Goal: Task Accomplishment & Management: Manage account settings

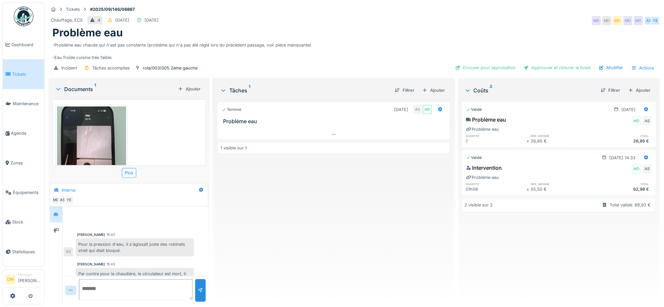
scroll to position [90, 0]
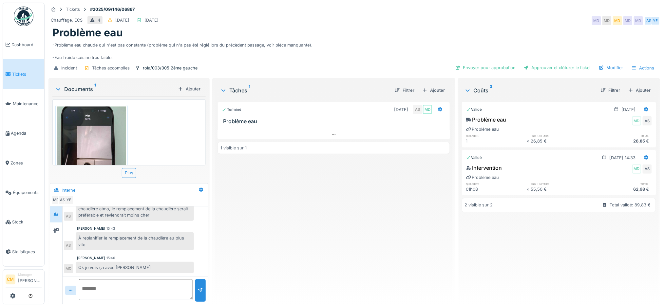
click at [93, 138] on img at bounding box center [91, 153] width 69 height 92
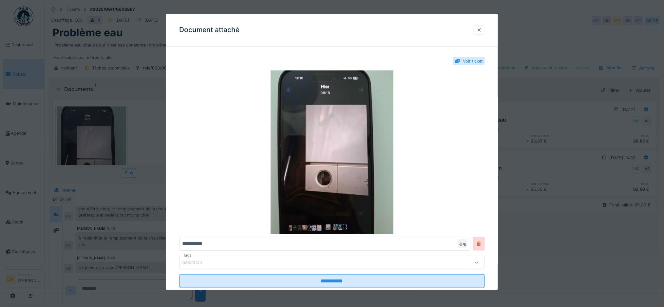
click at [482, 30] on div at bounding box center [479, 30] width 5 height 6
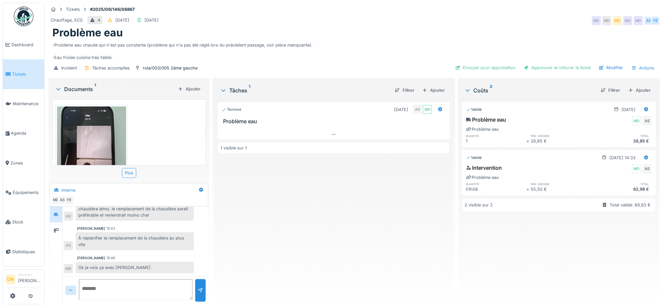
scroll to position [7, 0]
click at [85, 283] on textarea at bounding box center [136, 289] width 114 height 21
click at [55, 228] on icon at bounding box center [55, 230] width 5 height 5
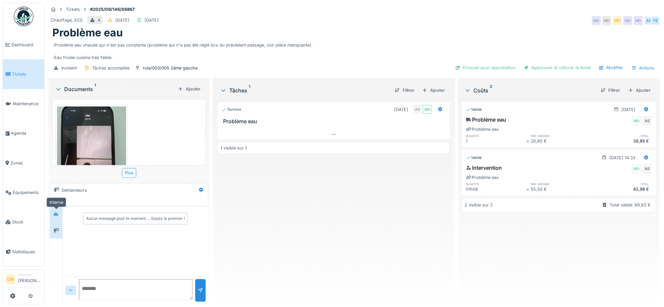
click at [55, 212] on icon at bounding box center [55, 214] width 5 height 4
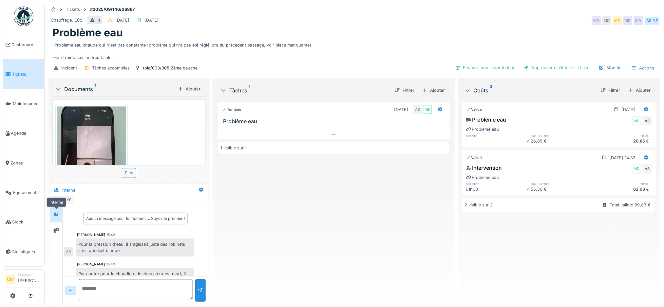
scroll to position [90, 0]
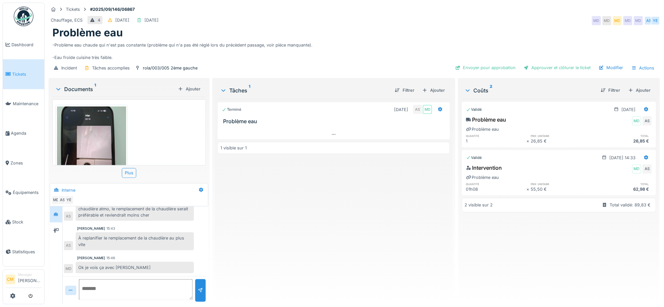
click at [85, 284] on textarea at bounding box center [136, 289] width 114 height 21
type textarea "**********"
click at [199, 287] on div at bounding box center [200, 290] width 5 height 6
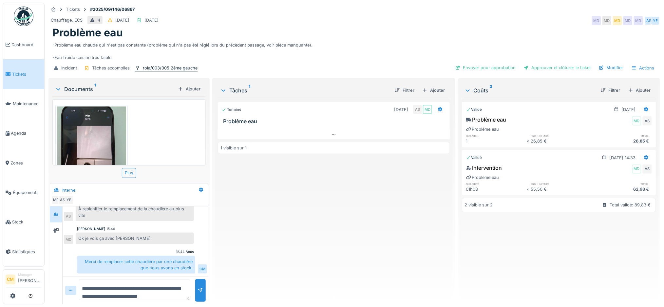
click at [154, 65] on div "rola/003/005 2ème gauche" at bounding box center [170, 68] width 55 height 6
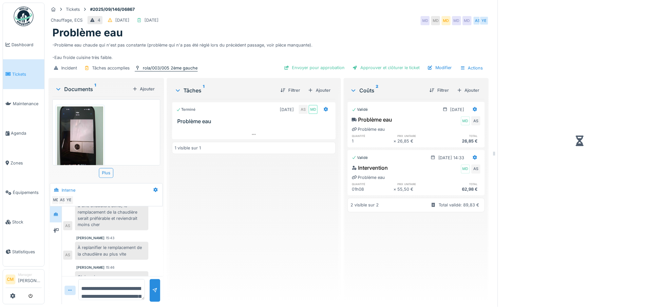
scroll to position [158, 0]
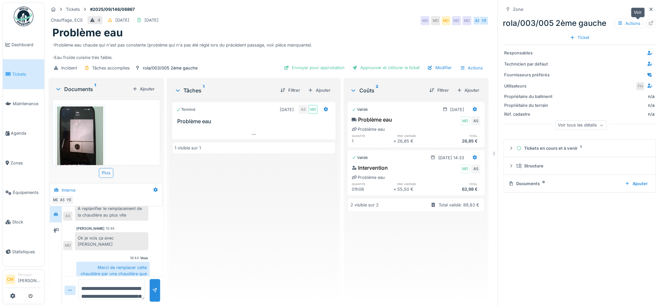
click at [649, 21] on icon at bounding box center [651, 23] width 5 height 4
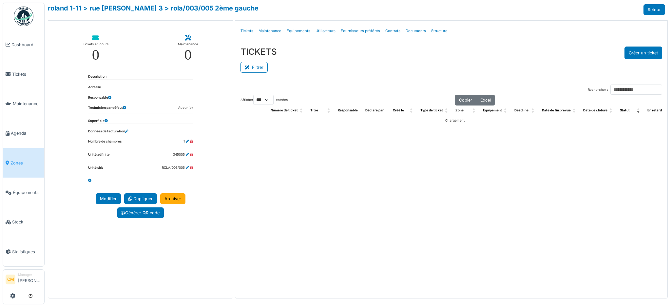
select select "***"
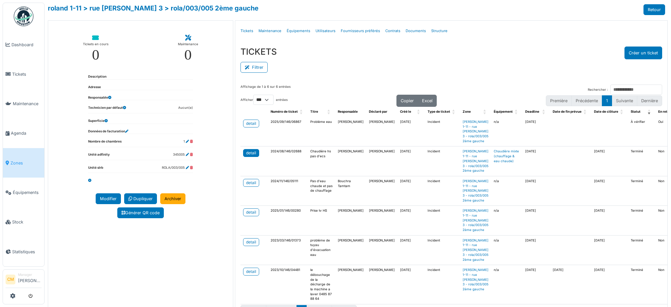
click at [247, 152] on div "detail" at bounding box center [251, 153] width 10 height 6
click at [248, 183] on div "detail" at bounding box center [251, 183] width 10 height 6
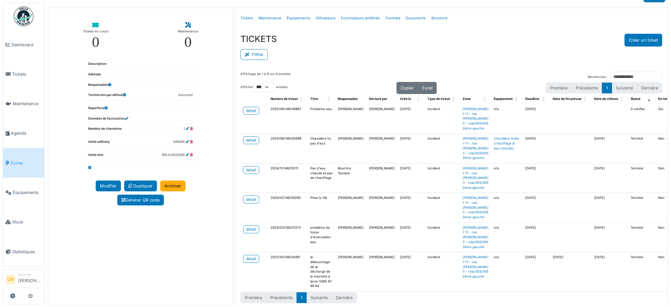
scroll to position [20, 0]
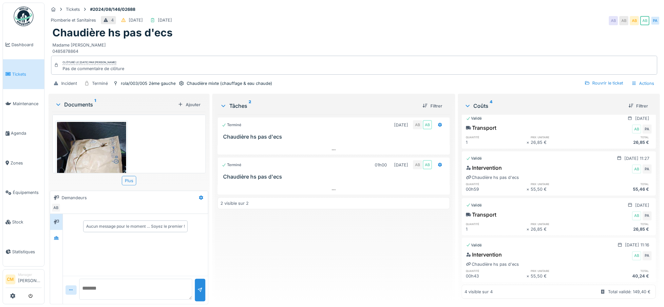
scroll to position [7, 0]
click at [54, 236] on icon at bounding box center [56, 238] width 5 height 4
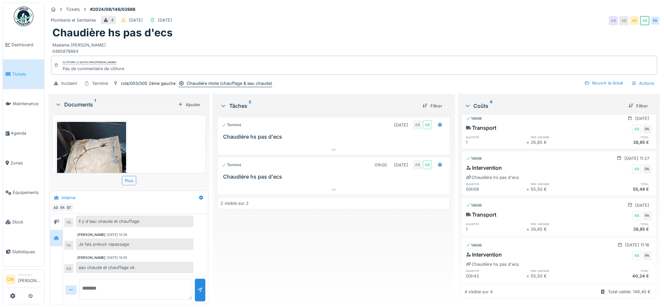
click at [234, 80] on div "Chaudière mixte (chauffage & eau chaude)" at bounding box center [230, 83] width 86 height 6
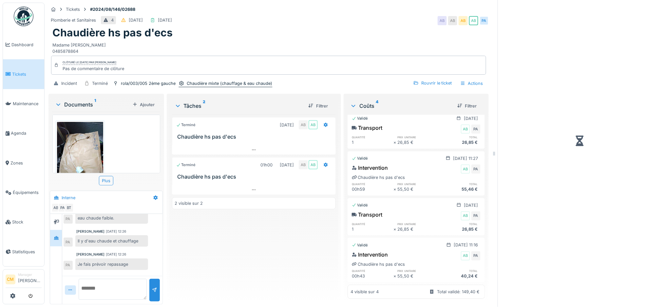
scroll to position [225, 0]
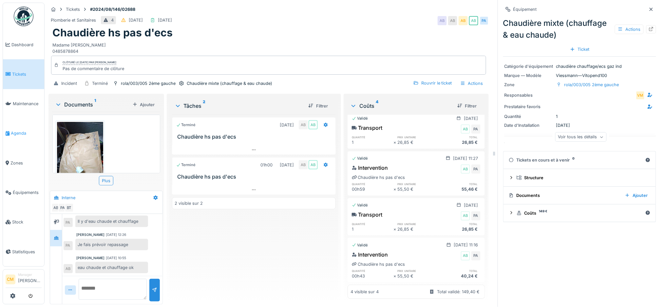
click at [19, 131] on span "Agenda" at bounding box center [26, 133] width 31 height 6
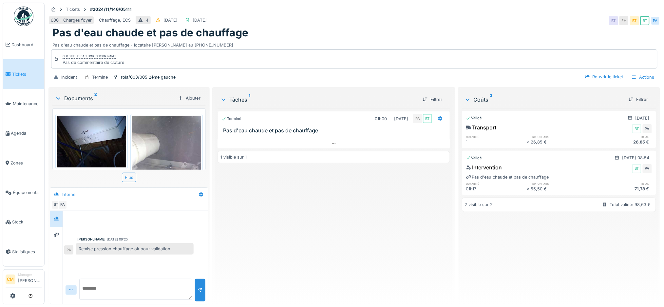
click at [135, 146] on img at bounding box center [166, 162] width 69 height 92
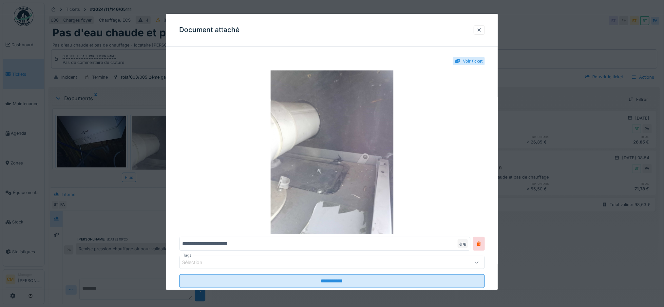
click at [84, 147] on div at bounding box center [332, 153] width 664 height 307
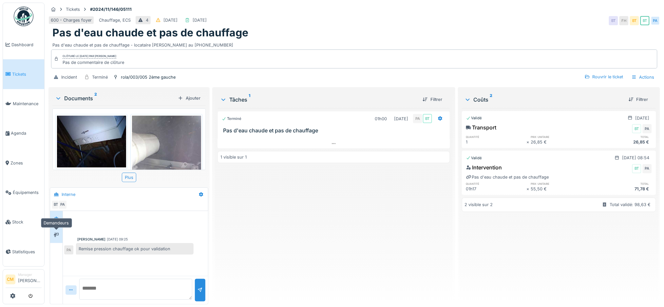
click at [57, 238] on div at bounding box center [56, 235] width 5 height 6
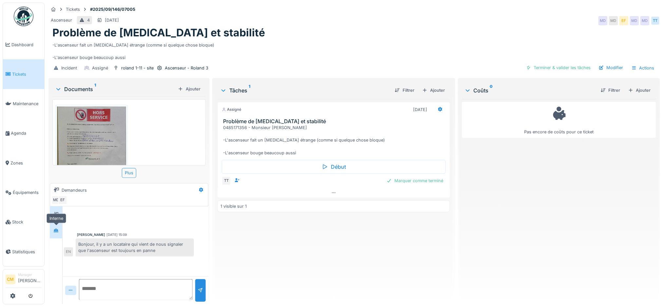
click at [55, 231] on icon at bounding box center [56, 231] width 5 height 4
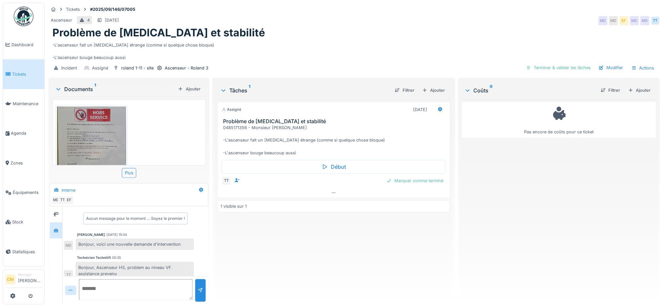
scroll to position [19, 0]
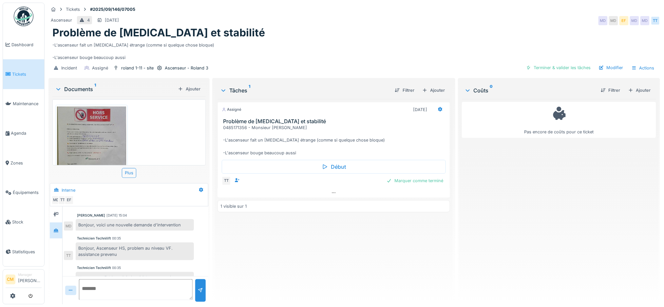
click at [76, 124] on img at bounding box center [91, 154] width 69 height 95
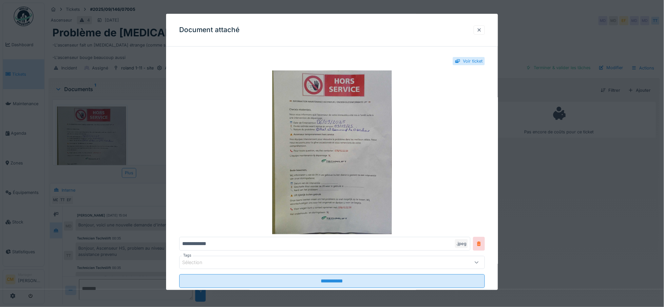
click at [482, 31] on div at bounding box center [479, 30] width 5 height 6
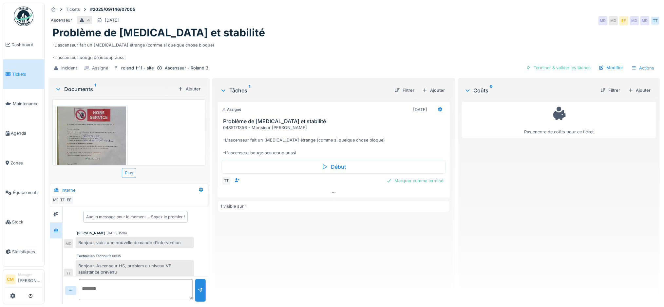
scroll to position [0, 0]
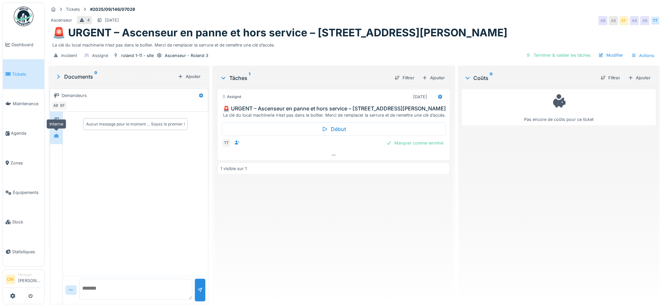
click at [56, 139] on div at bounding box center [56, 136] width 5 height 6
click at [58, 137] on icon at bounding box center [56, 136] width 5 height 4
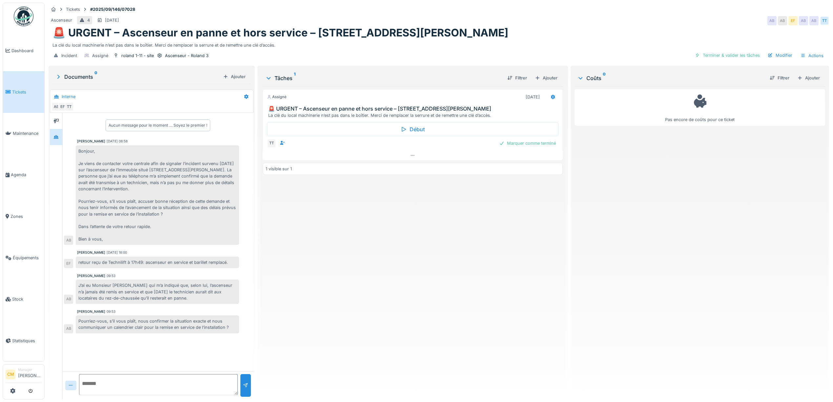
scroll to position [7, 0]
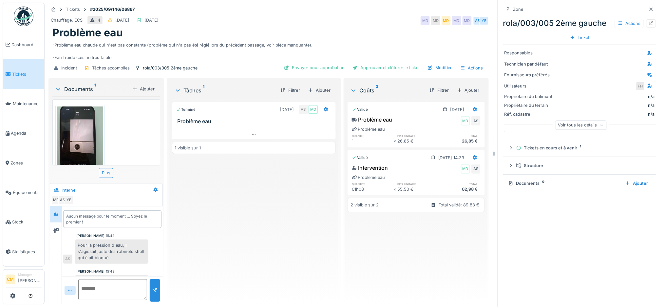
scroll to position [158, 0]
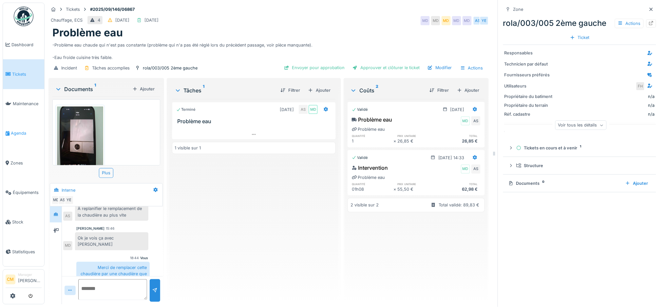
click at [19, 134] on link "Agenda" at bounding box center [23, 134] width 41 height 30
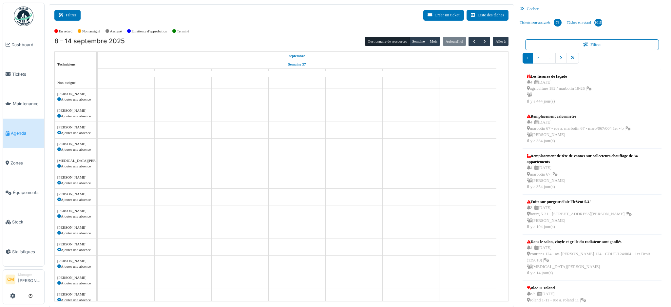
click at [66, 18] on button "Filtrer" at bounding box center [67, 15] width 26 height 11
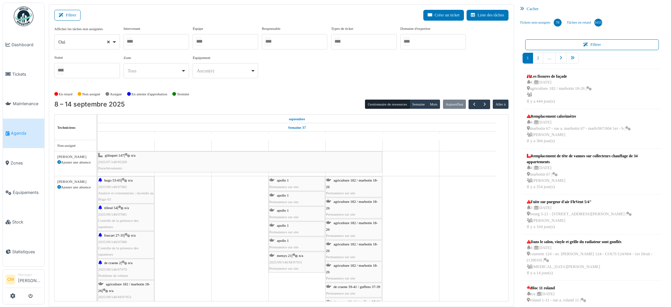
select select
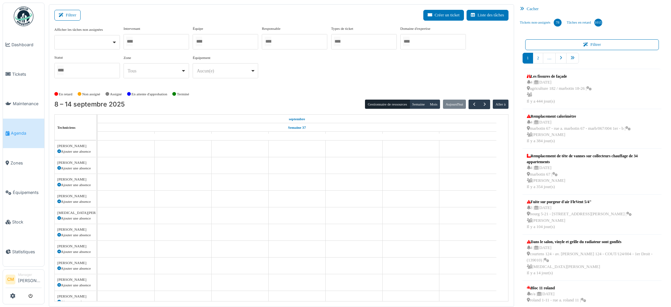
click at [145, 41] on div at bounding box center [157, 41] width 66 height 15
type input "****"
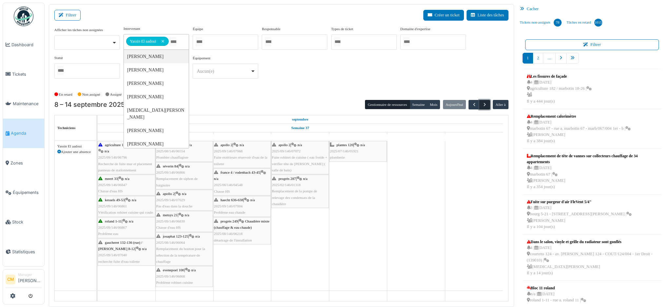
click at [482, 104] on span "button" at bounding box center [485, 105] width 6 height 6
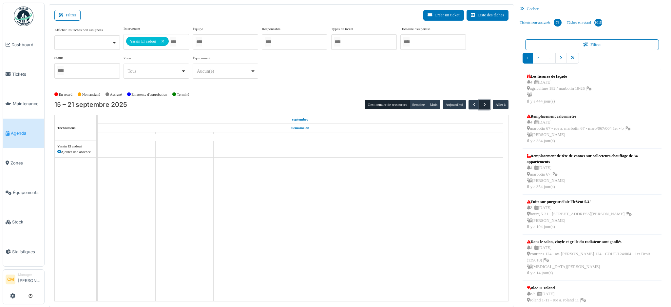
click at [482, 104] on span "button" at bounding box center [485, 105] width 6 height 6
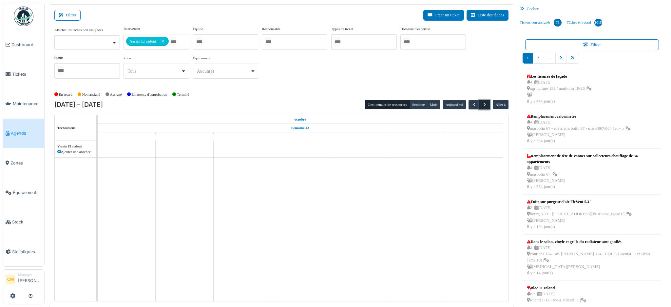
click at [482, 104] on span "button" at bounding box center [485, 105] width 6 height 6
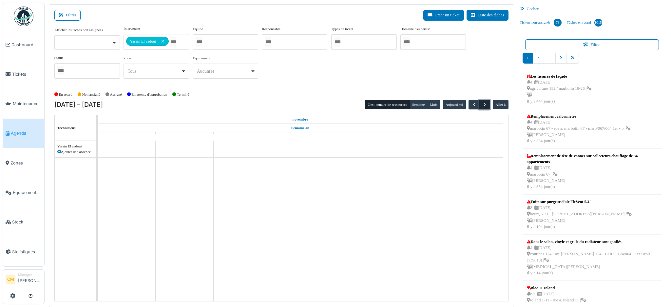
click at [482, 104] on span "button" at bounding box center [485, 105] width 6 height 6
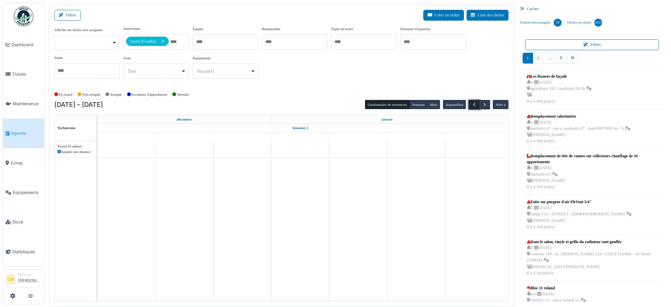
click at [472, 104] on span "button" at bounding box center [475, 105] width 6 height 6
click at [59, 150] on icon at bounding box center [59, 152] width 4 height 4
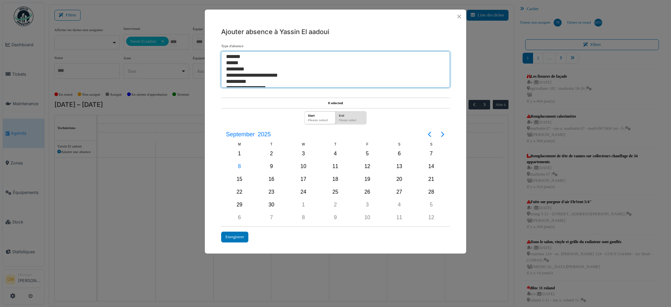
select select "***"
click at [234, 67] on option "*********" at bounding box center [332, 69] width 213 height 6
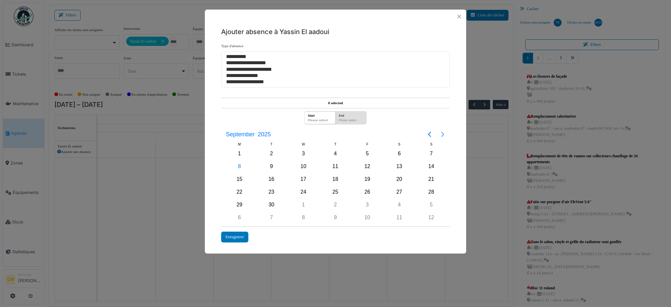
click at [443, 136] on icon "Next page" at bounding box center [442, 134] width 3 height 5
click at [443, 135] on icon "Next page" at bounding box center [442, 134] width 3 height 5
click at [441, 132] on icon "Next page" at bounding box center [443, 134] width 8 height 8
click at [239, 167] on div "8" at bounding box center [240, 167] width 10 height 10
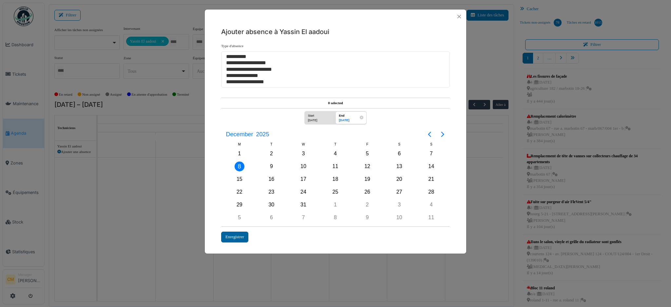
click at [237, 234] on div "Enregistrer" at bounding box center [234, 237] width 27 height 11
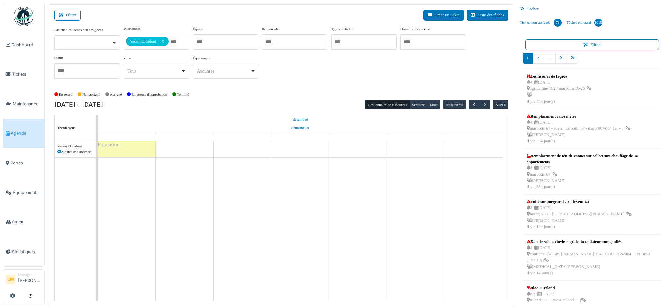
click at [59, 152] on icon at bounding box center [59, 152] width 4 height 4
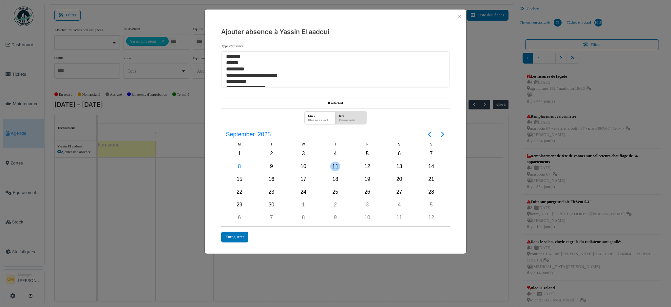
click at [337, 168] on div "11" at bounding box center [335, 167] width 10 height 10
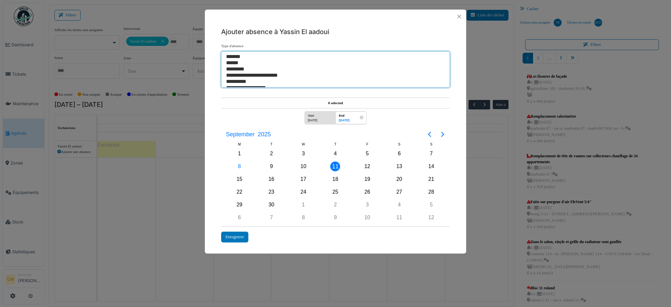
select select "***"
click at [241, 70] on option "*********" at bounding box center [332, 69] width 213 height 6
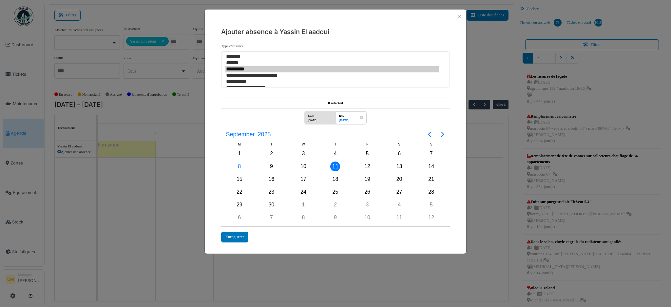
click at [336, 166] on div "11" at bounding box center [335, 167] width 10 height 10
click at [240, 232] on div "Enregistrer" at bounding box center [234, 237] width 27 height 11
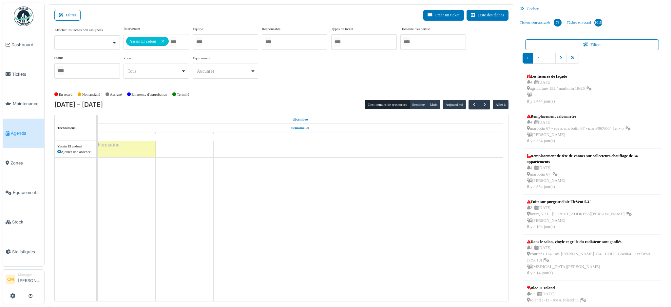
scroll to position [1, 0]
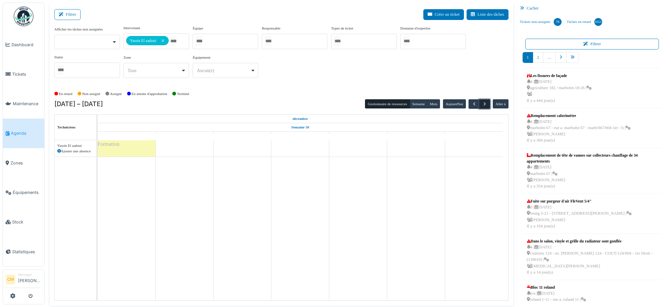
click at [482, 103] on span "button" at bounding box center [485, 104] width 6 height 6
click at [472, 103] on span "button" at bounding box center [475, 104] width 6 height 6
click at [71, 149] on div "Ajouter une absence" at bounding box center [75, 151] width 36 height 6
click at [59, 148] on div "Ajouter une absence" at bounding box center [75, 151] width 36 height 6
click at [60, 151] on icon at bounding box center [59, 151] width 4 height 4
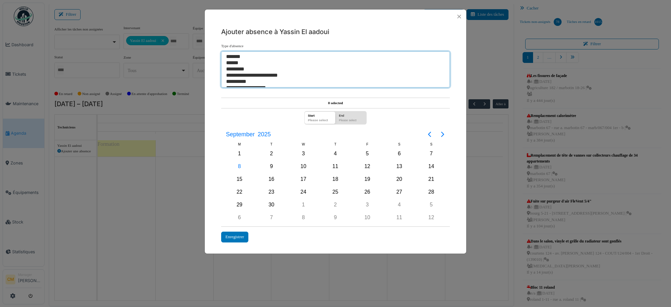
select select "***"
click at [233, 68] on option "*********" at bounding box center [332, 69] width 213 height 6
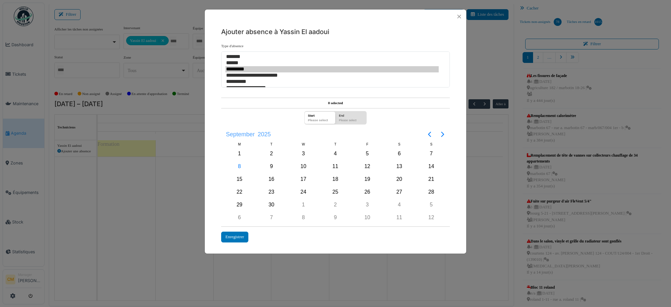
click at [254, 133] on span "September" at bounding box center [241, 134] width 32 height 12
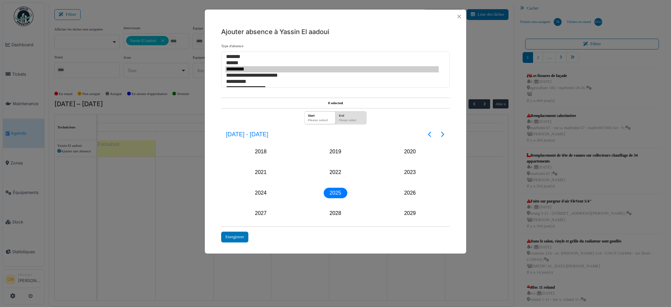
click at [338, 191] on div "2025" at bounding box center [336, 193] width 24 height 10
click at [406, 212] on div "Dec" at bounding box center [410, 213] width 24 height 10
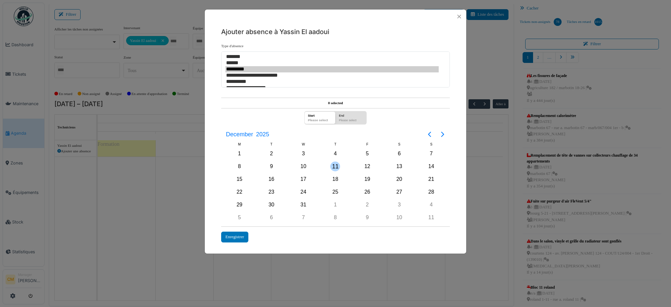
click at [332, 170] on div "11" at bounding box center [336, 166] width 32 height 12
click at [242, 233] on div "Enregistrer" at bounding box center [234, 237] width 27 height 11
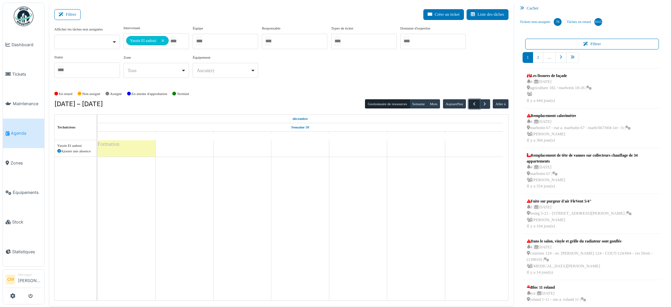
click at [472, 104] on span "button" at bounding box center [475, 104] width 6 height 6
click at [482, 103] on span "button" at bounding box center [485, 104] width 6 height 6
click at [472, 105] on span "button" at bounding box center [475, 104] width 6 height 6
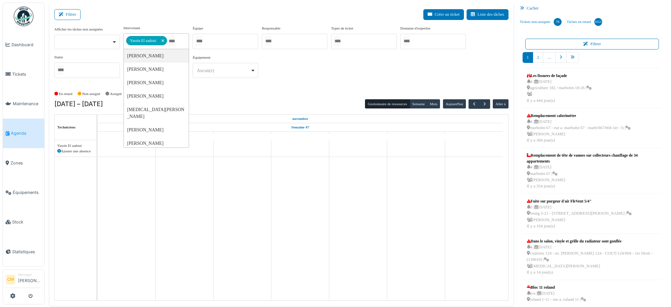
scroll to position [164, 0]
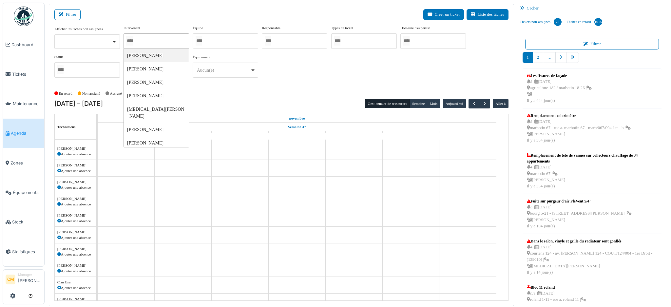
click at [162, 40] on div at bounding box center [157, 40] width 66 height 15
type input "******"
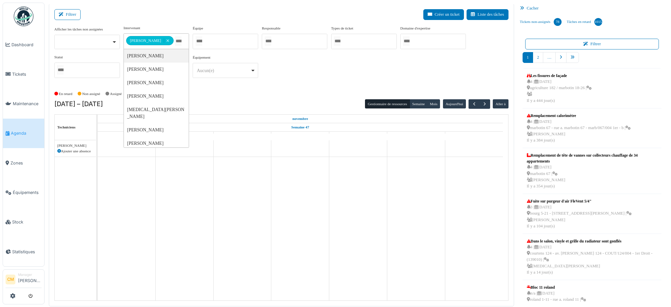
scroll to position [0, 0]
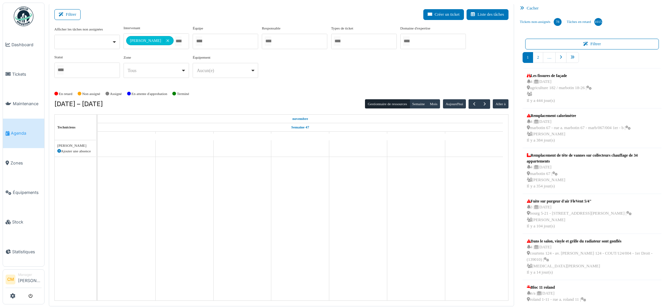
click at [309, 83] on div "**********" at bounding box center [281, 56] width 454 height 63
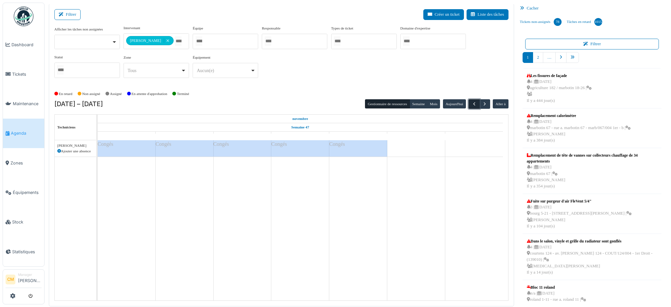
click at [472, 103] on span "button" at bounding box center [475, 104] width 6 height 6
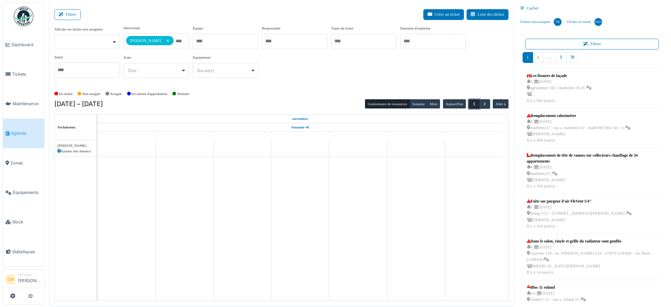
click at [472, 103] on span "button" at bounding box center [475, 104] width 6 height 6
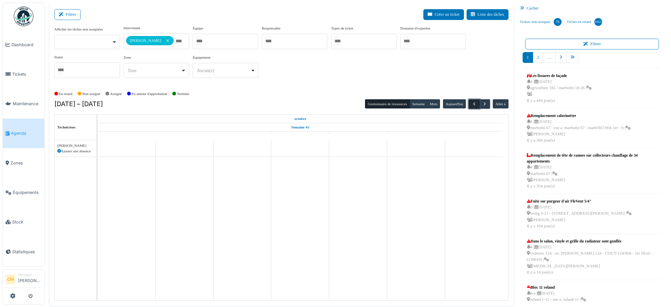
click at [472, 103] on span "button" at bounding box center [475, 104] width 6 height 6
click at [415, 105] on button "Semaine" at bounding box center [419, 103] width 18 height 9
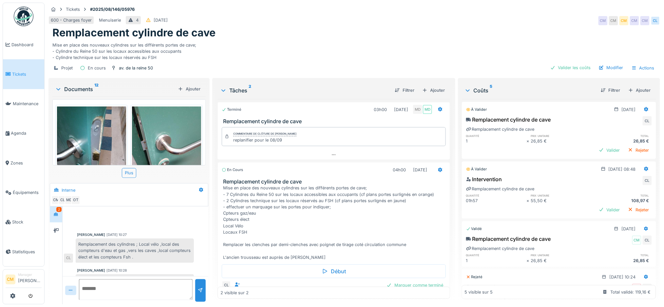
scroll to position [214, 0]
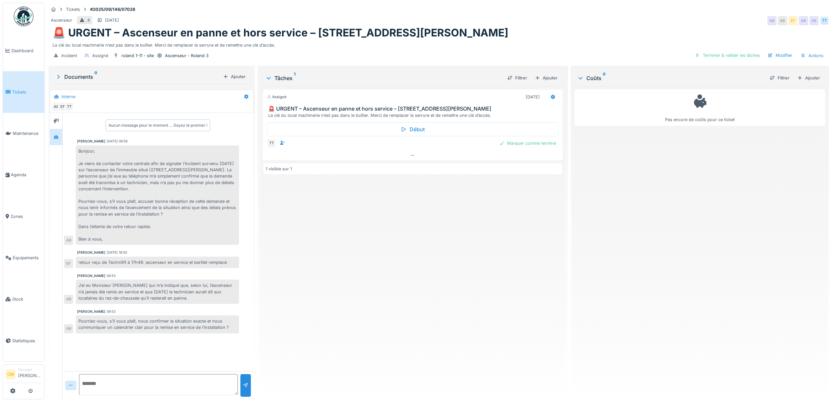
scroll to position [7, 0]
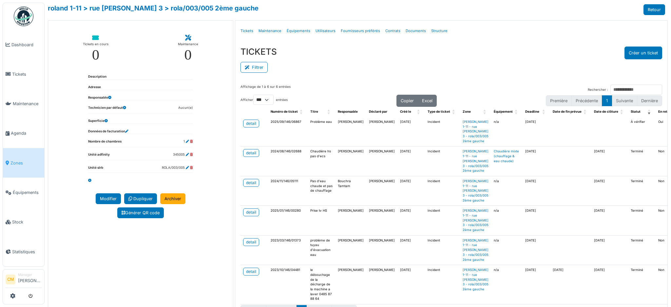
select select "***"
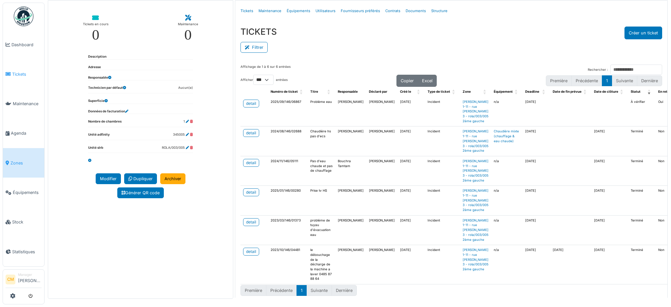
click at [19, 71] on span "Tickets" at bounding box center [27, 74] width 30 height 6
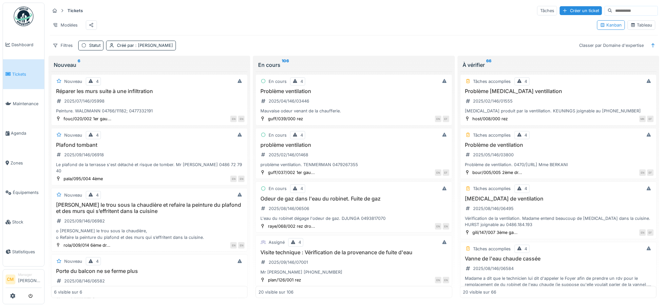
click at [638, 28] on div "Tableau" at bounding box center [642, 25] width 22 height 6
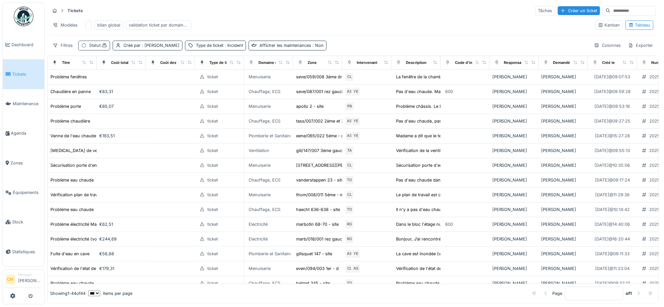
click at [98, 49] on div "Statut :" at bounding box center [98, 45] width 18 height 6
click at [113, 80] on div "Statut" at bounding box center [109, 83] width 50 height 7
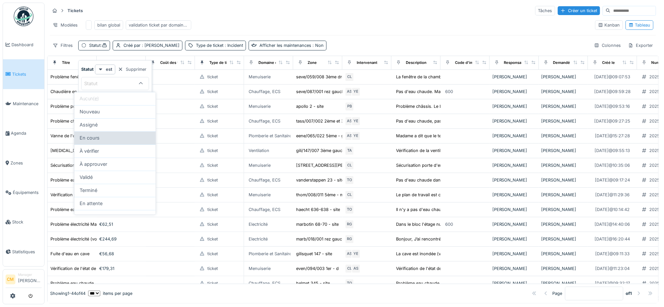
click at [93, 136] on span "En cours" at bounding box center [90, 138] width 20 height 7
type input "*******"
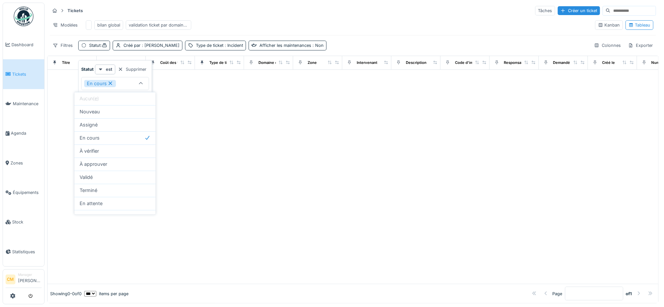
click at [231, 8] on div "Tickets Tâches Créer un ticket" at bounding box center [353, 10] width 607 height 11
click at [99, 49] on div "Statut :" at bounding box center [98, 45] width 18 height 6
click at [111, 84] on icon at bounding box center [111, 84] width 4 height 4
click at [128, 71] on div "Supprimer" at bounding box center [132, 69] width 34 height 9
type input "****"
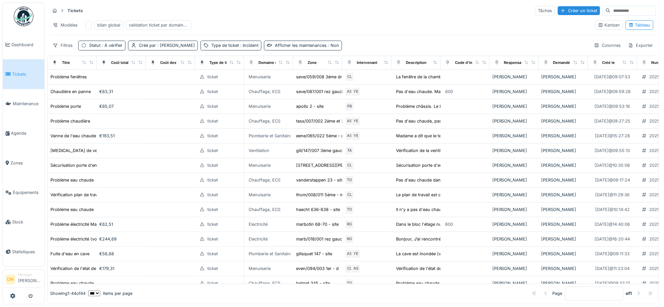
click at [270, 27] on div "Modèles bilan global validation ticket par domaine d'expertise" at bounding box center [320, 25] width 541 height 15
click at [628, 50] on div "Exporter" at bounding box center [641, 46] width 31 height 10
